Goal: Information Seeking & Learning: Learn about a topic

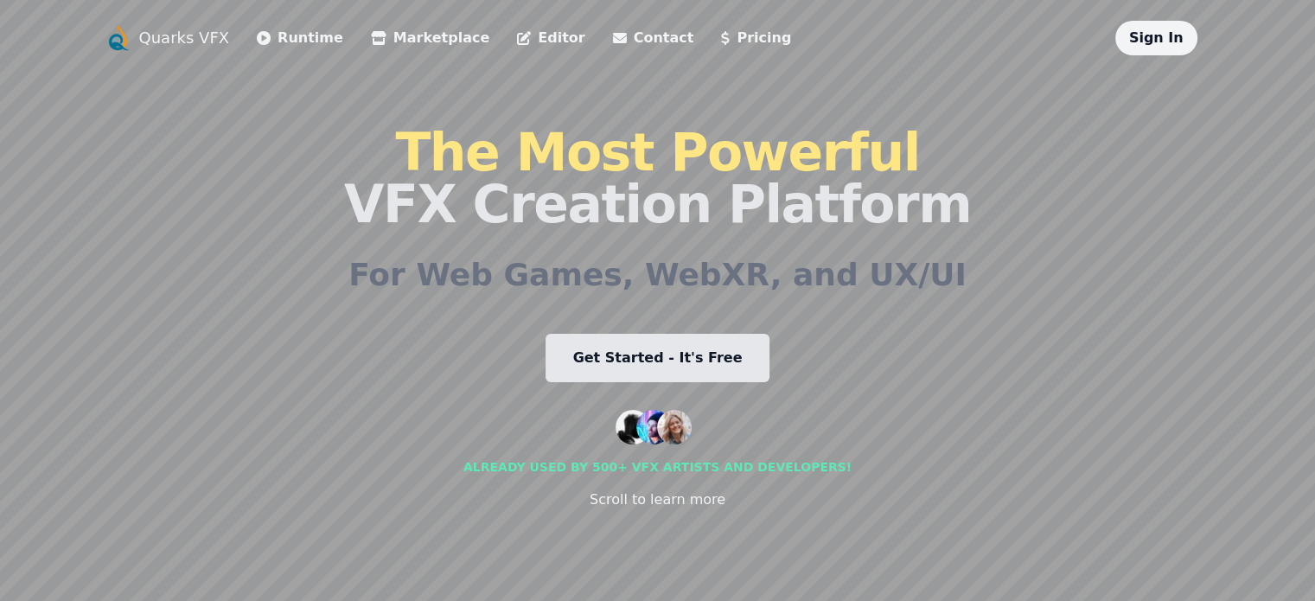
click at [371, 37] on link "Marketplace" at bounding box center [430, 38] width 118 height 21
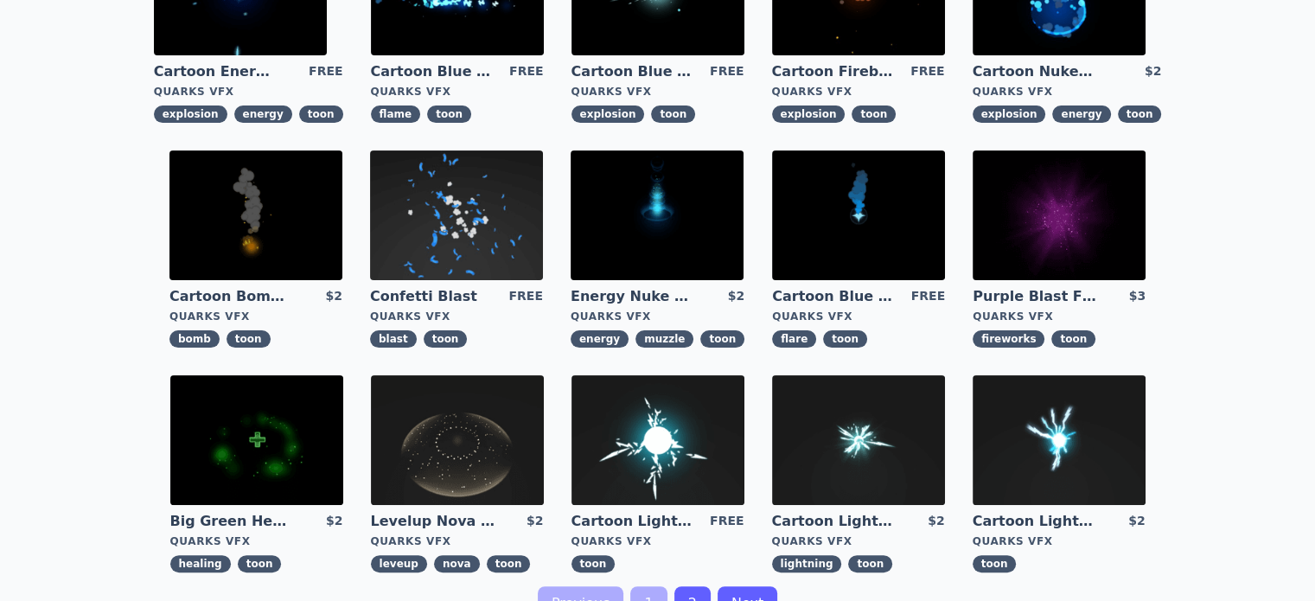
scroll to position [432, 0]
click at [544, 375] on img at bounding box center [457, 440] width 173 height 130
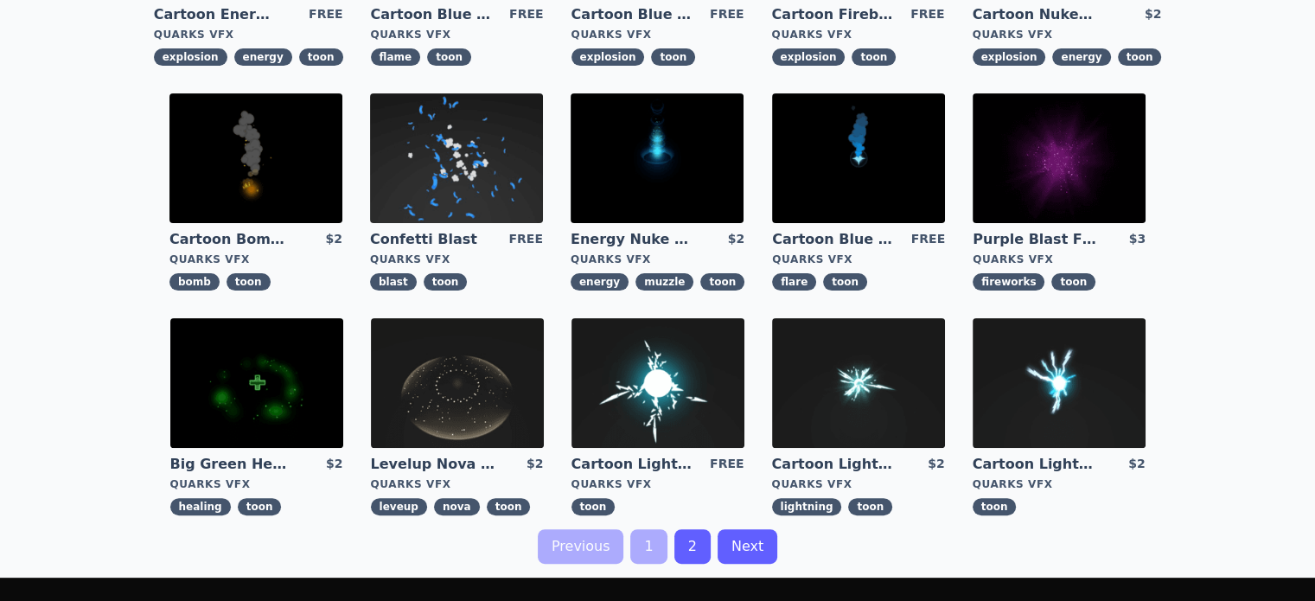
scroll to position [720, 0]
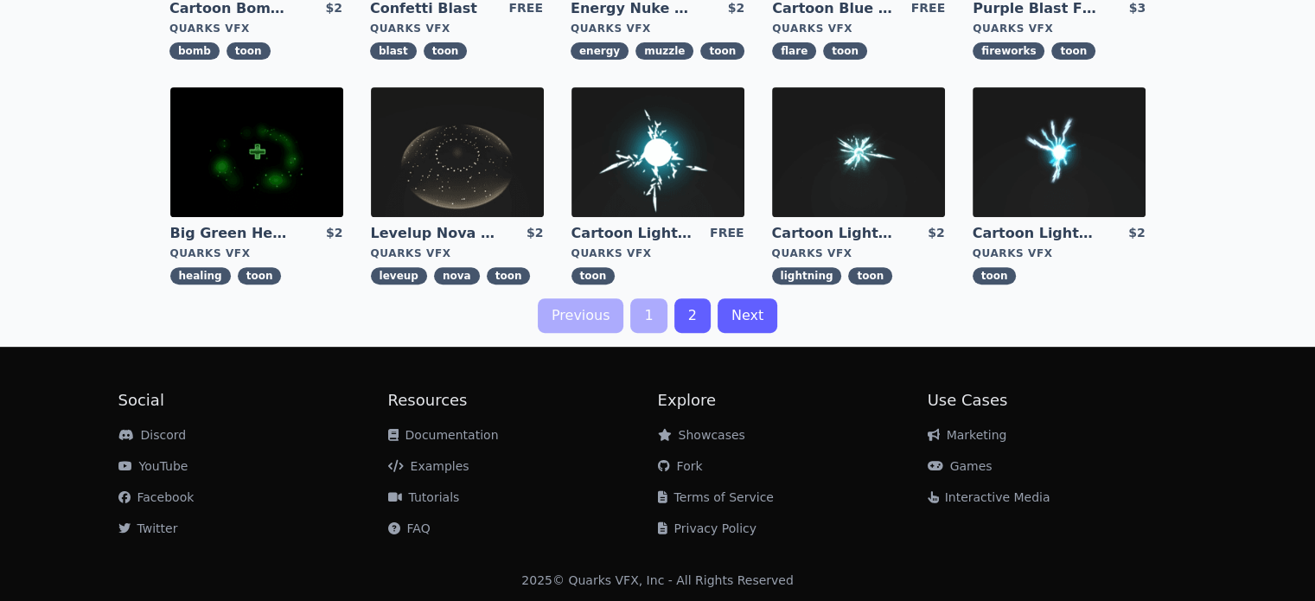
click at [687, 311] on link "2" at bounding box center [692, 315] width 36 height 35
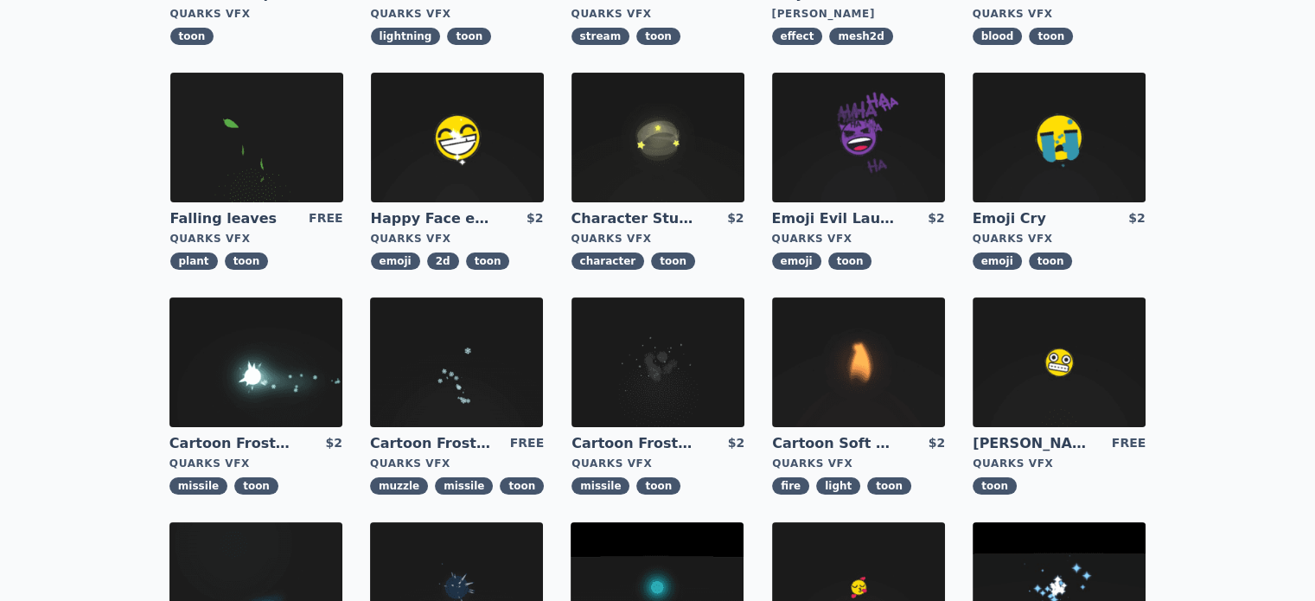
scroll to position [288, 0]
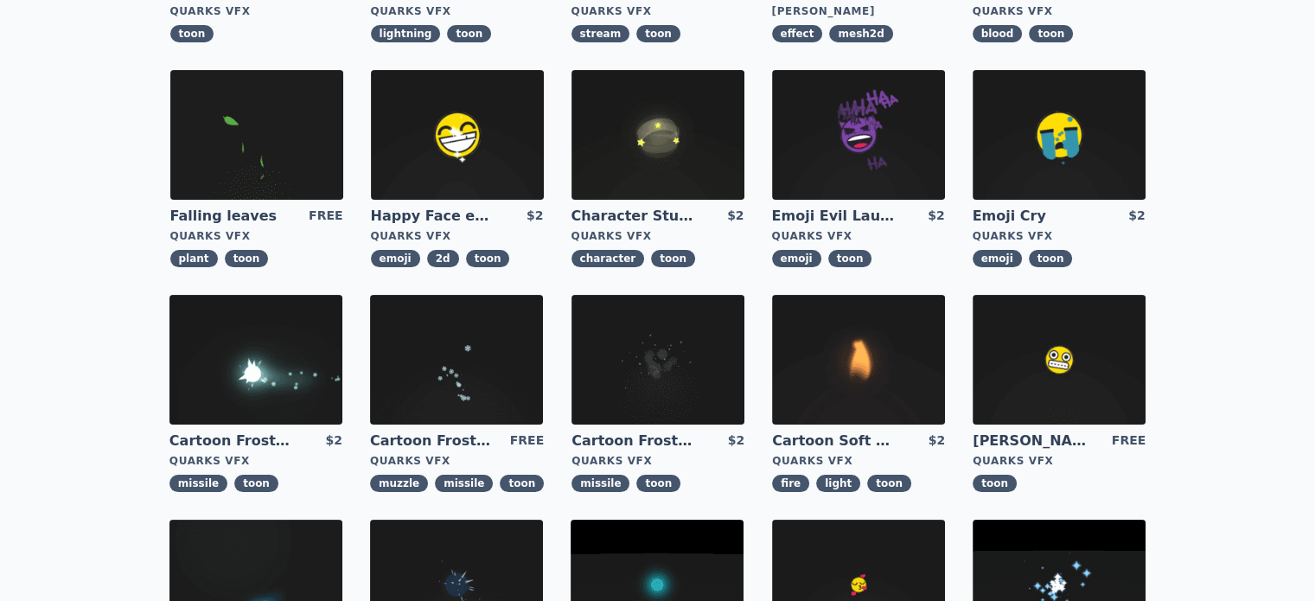
click at [973, 159] on img at bounding box center [1059, 135] width 173 height 130
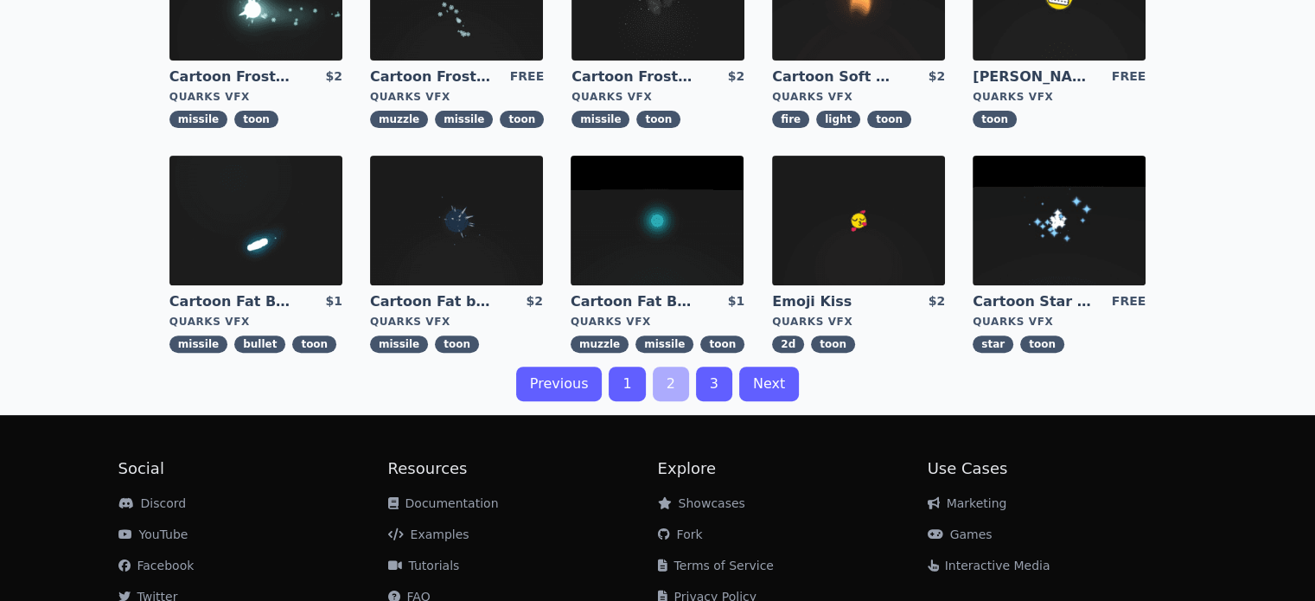
scroll to position [721, 0]
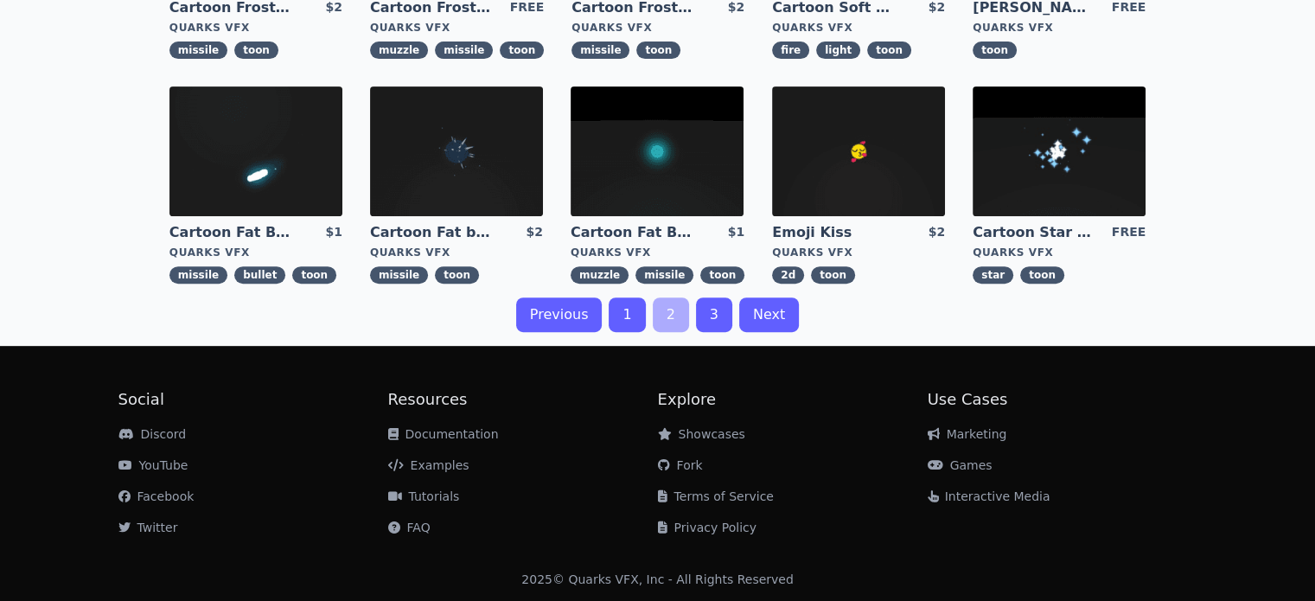
click at [702, 308] on link "3" at bounding box center [714, 314] width 36 height 35
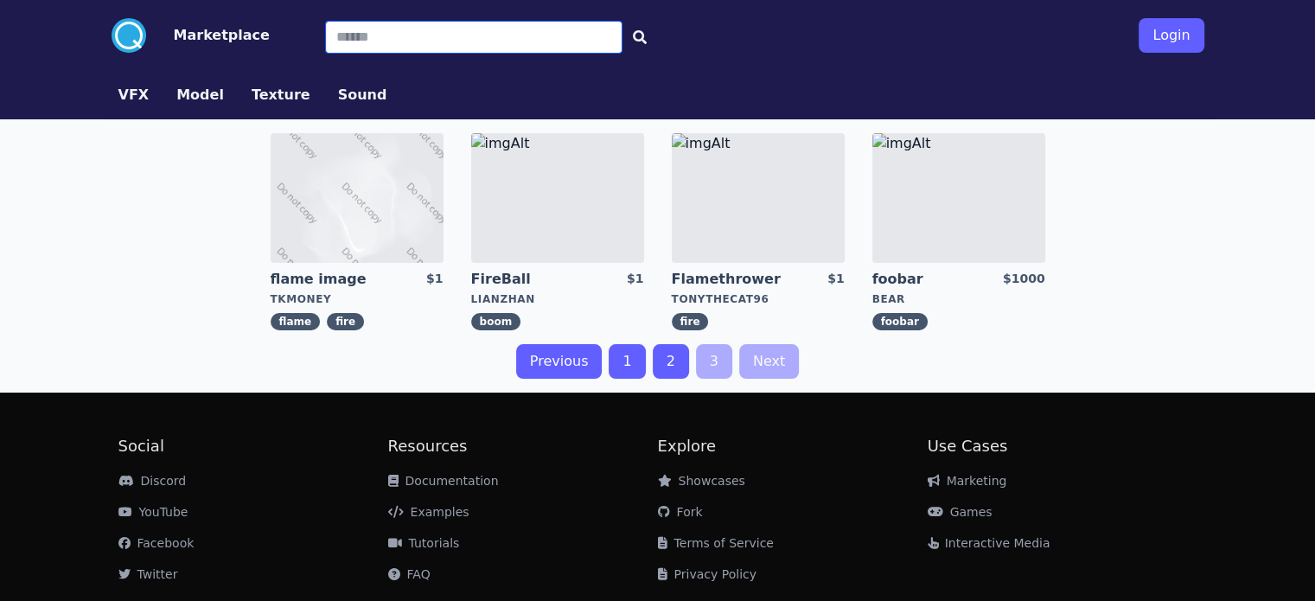
click at [393, 37] on input "Search" at bounding box center [473, 37] width 297 height 33
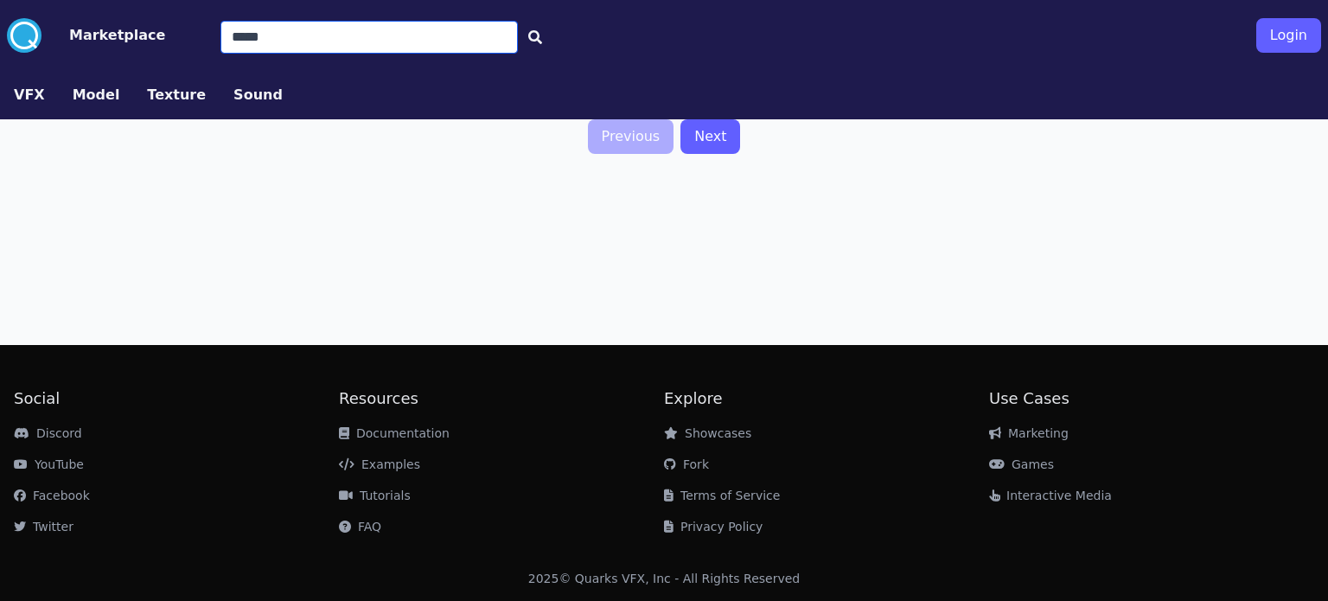
drag, startPoint x: 393, startPoint y: 37, endPoint x: 59, endPoint y: -1, distance: 336.8
click at [59, 0] on html ".cls-1{fill:#fff;}.cls-2{fill:#29abe2;} Marketplace ***** Login VFX Model Textu…" at bounding box center [664, 300] width 1328 height 601
type input "*****"
